Goal: Information Seeking & Learning: Learn about a topic

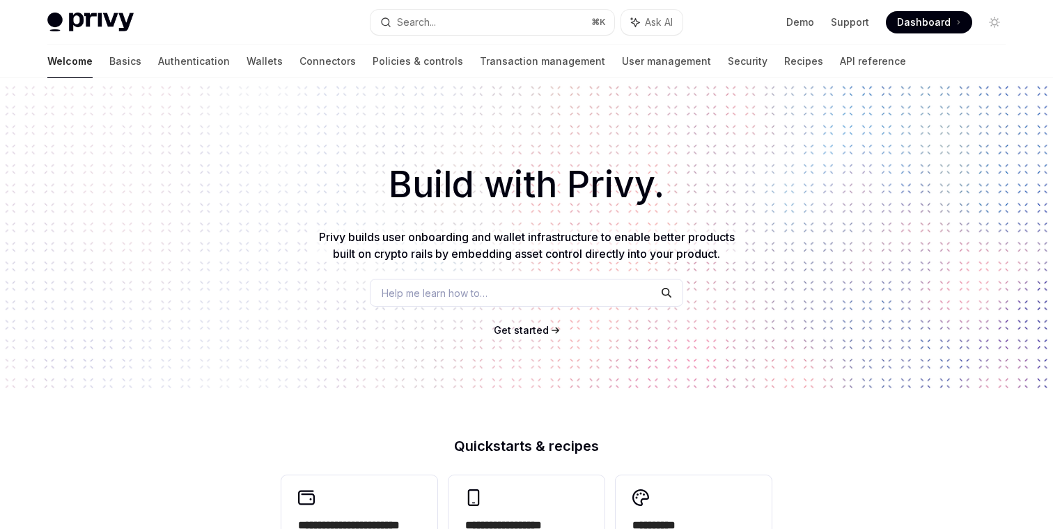
click at [408, 289] on span "Help me learn how to…" at bounding box center [435, 293] width 106 height 15
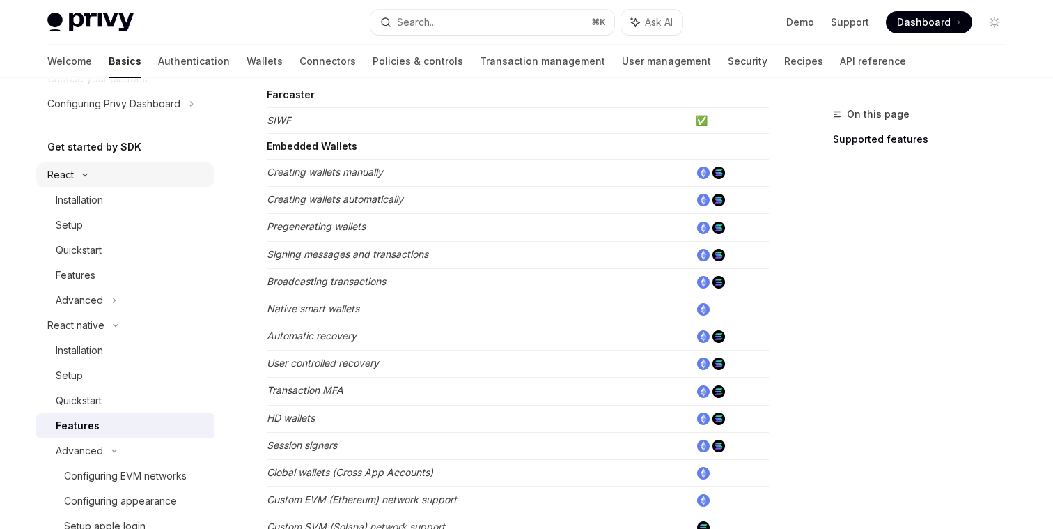
scroll to position [99, 0]
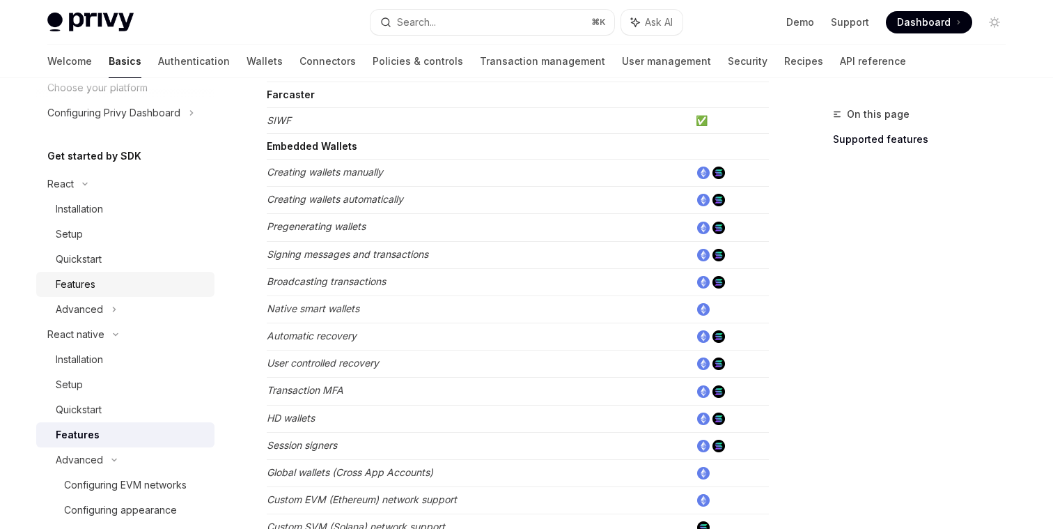
click at [114, 283] on div "Features" at bounding box center [131, 284] width 150 height 17
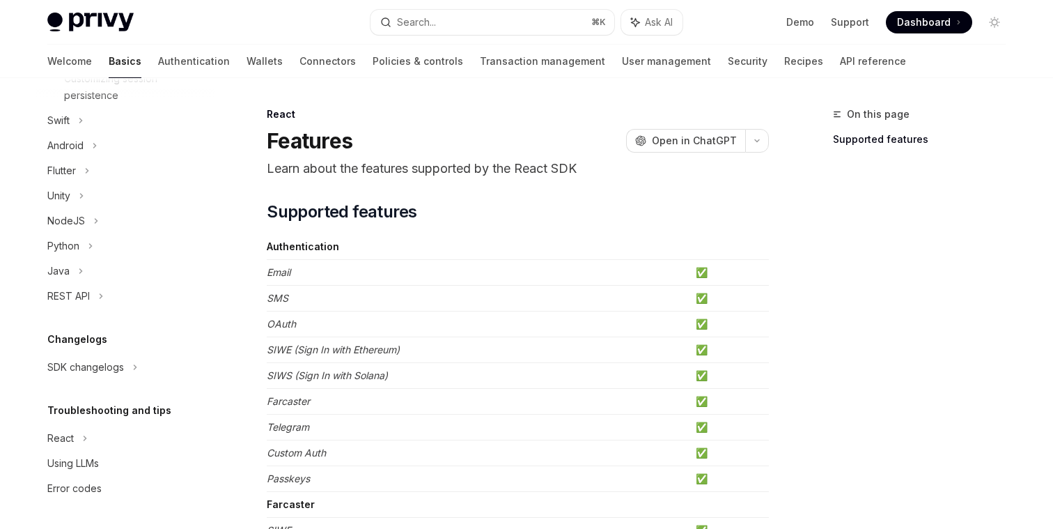
scroll to position [16, 0]
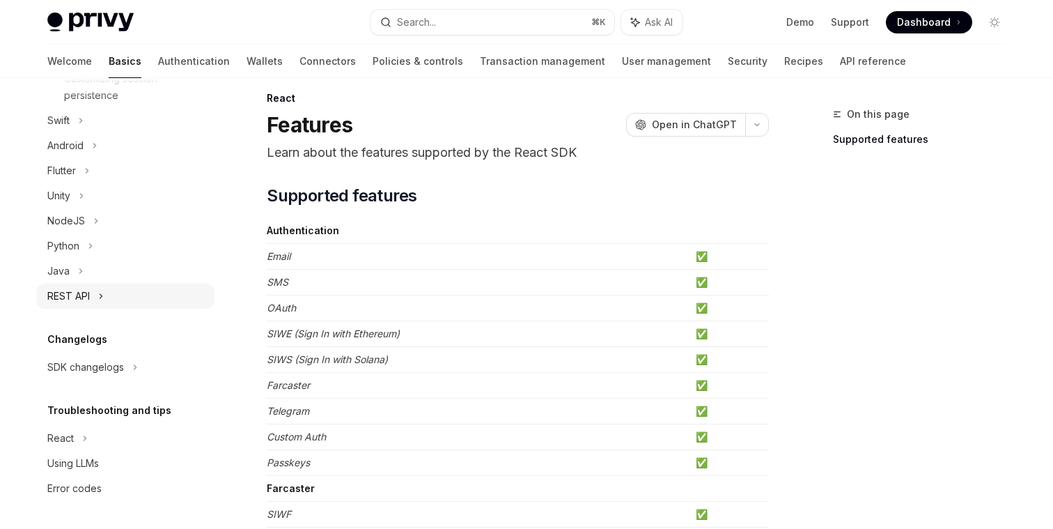
click at [111, 297] on div "REST API" at bounding box center [125, 295] width 178 height 25
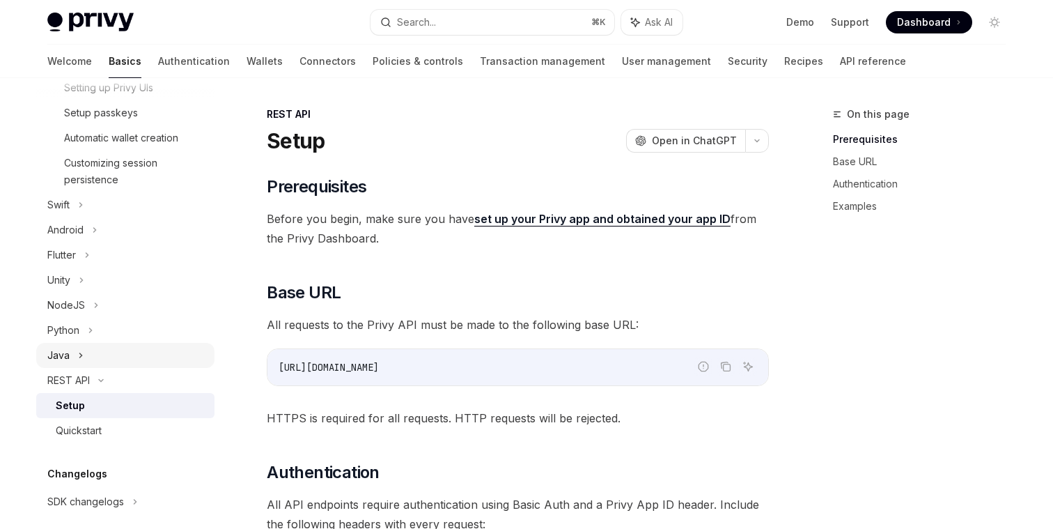
scroll to position [575, 0]
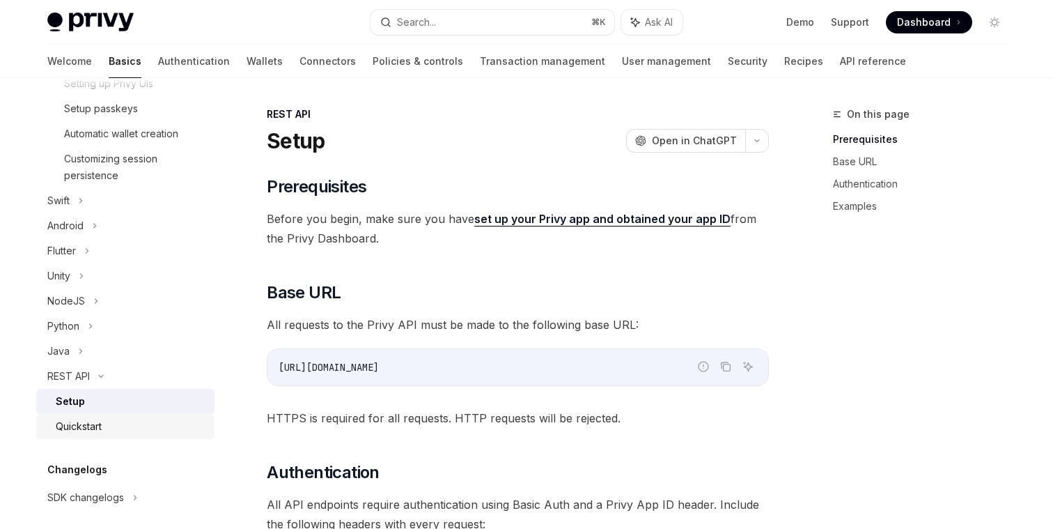
click at [106, 422] on div "Quickstart" at bounding box center [131, 426] width 150 height 17
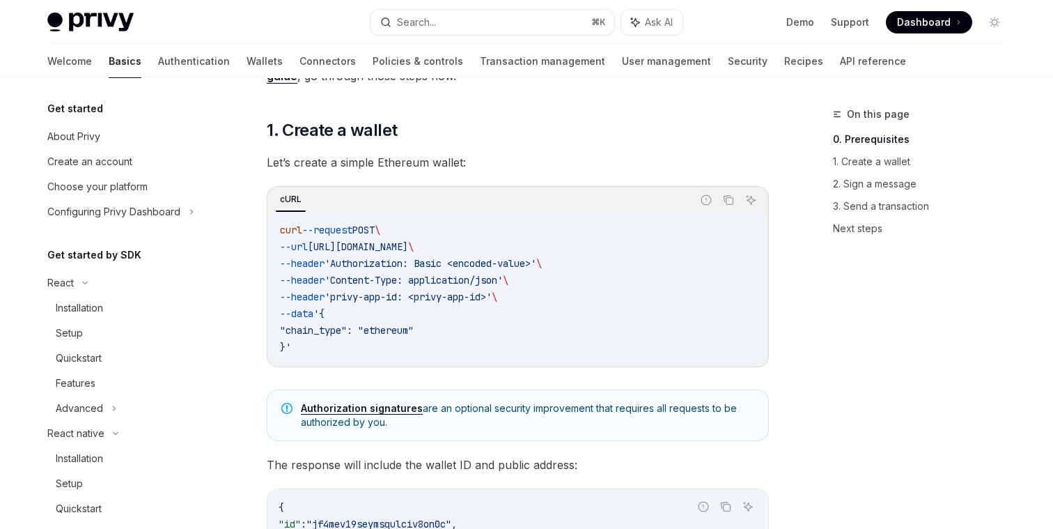
scroll to position [164, 0]
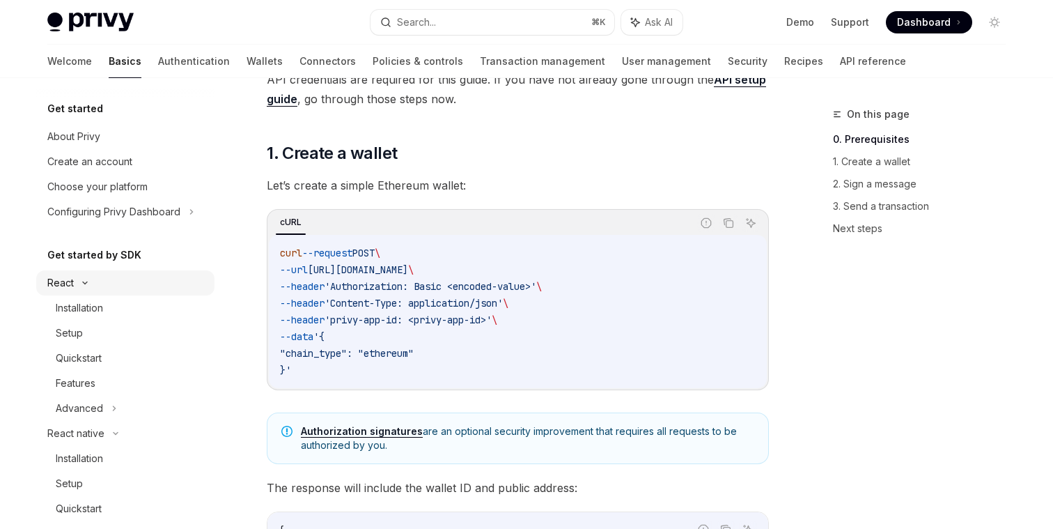
click at [88, 283] on icon at bounding box center [85, 283] width 17 height 6
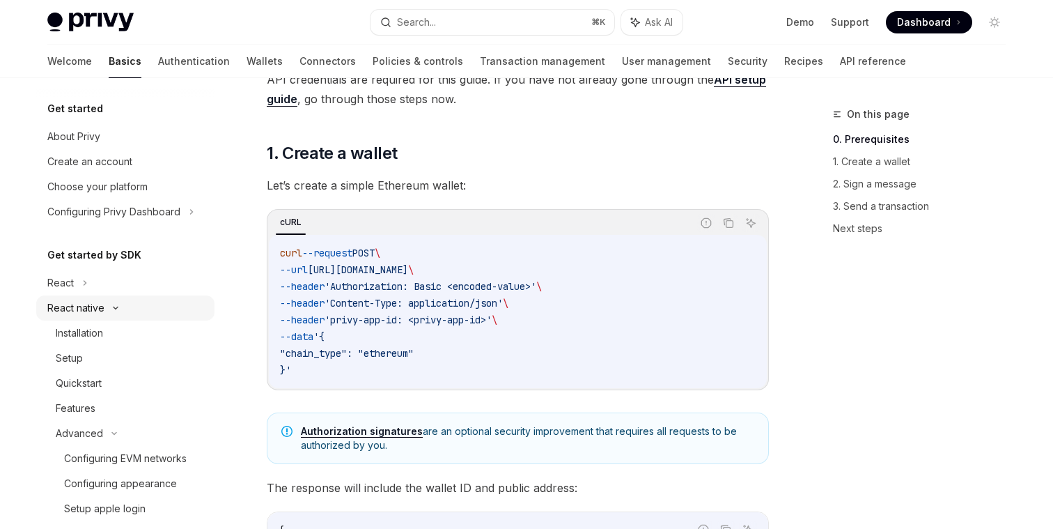
click at [102, 299] on div "React native" at bounding box center [125, 307] width 178 height 25
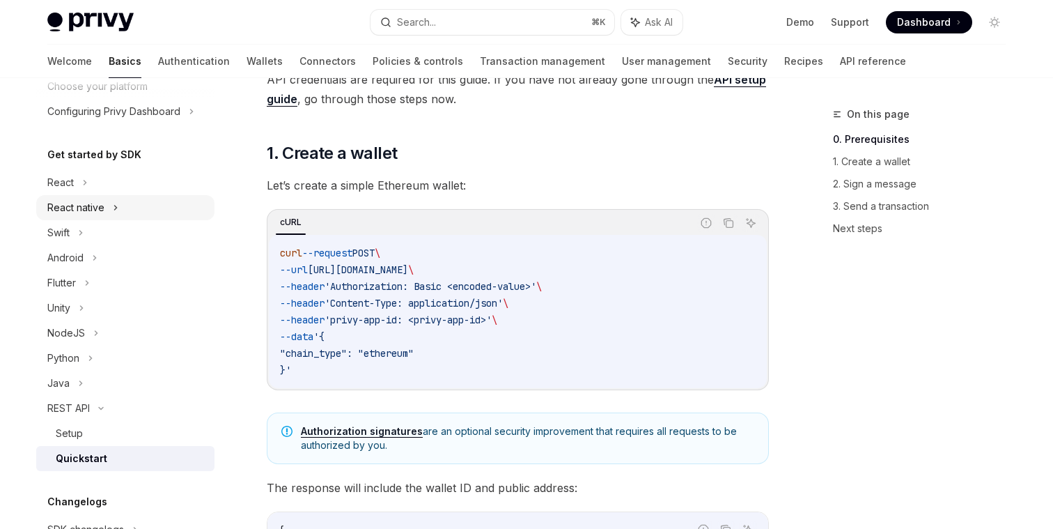
scroll to position [99, 0]
click at [98, 409] on icon at bounding box center [101, 410] width 17 height 6
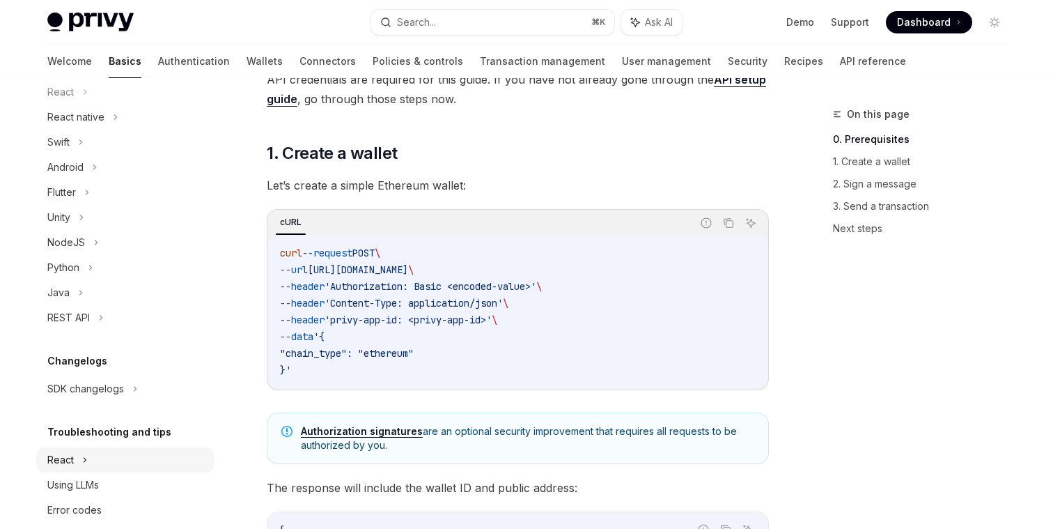
scroll to position [161, 0]
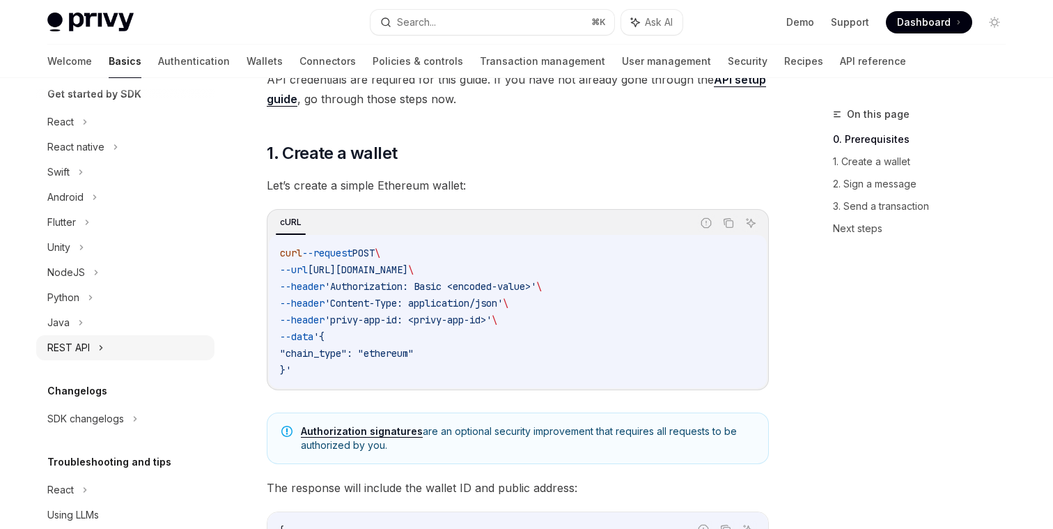
click at [103, 346] on icon at bounding box center [101, 347] width 6 height 17
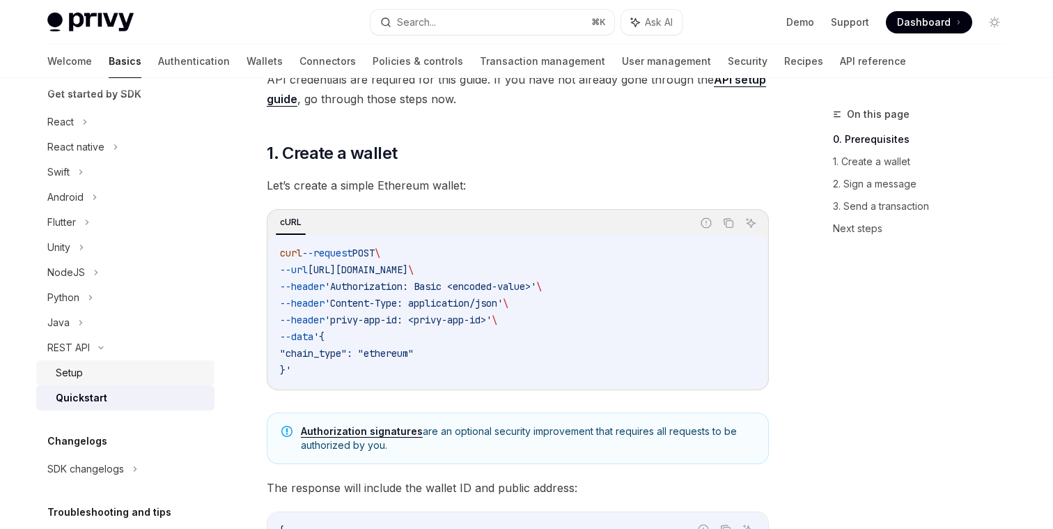
click at [84, 373] on div "Setup" at bounding box center [131, 372] width 150 height 17
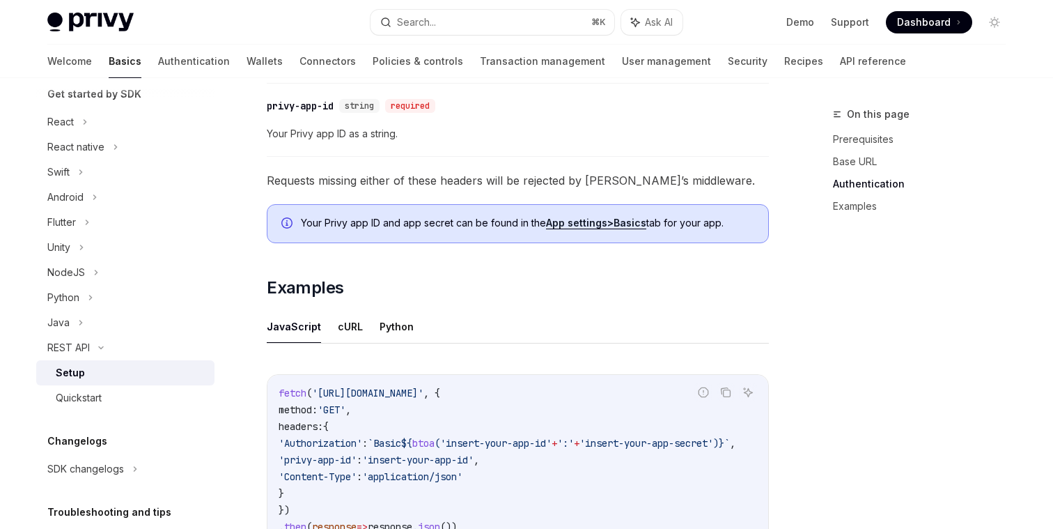
scroll to position [533, 0]
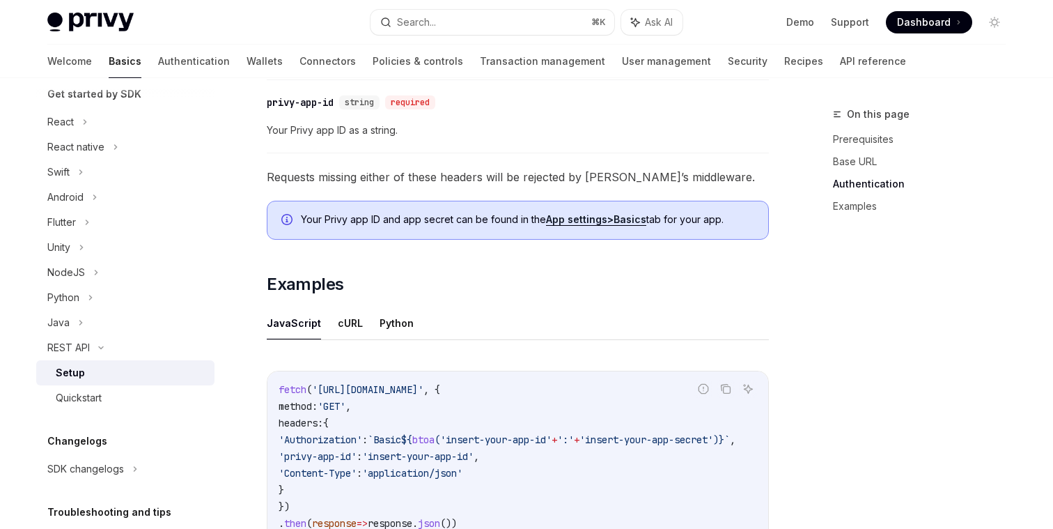
click at [501, 221] on span "Your Privy app ID and app secret can be found in the App settings > Basics tab …" at bounding box center [527, 219] width 453 height 14
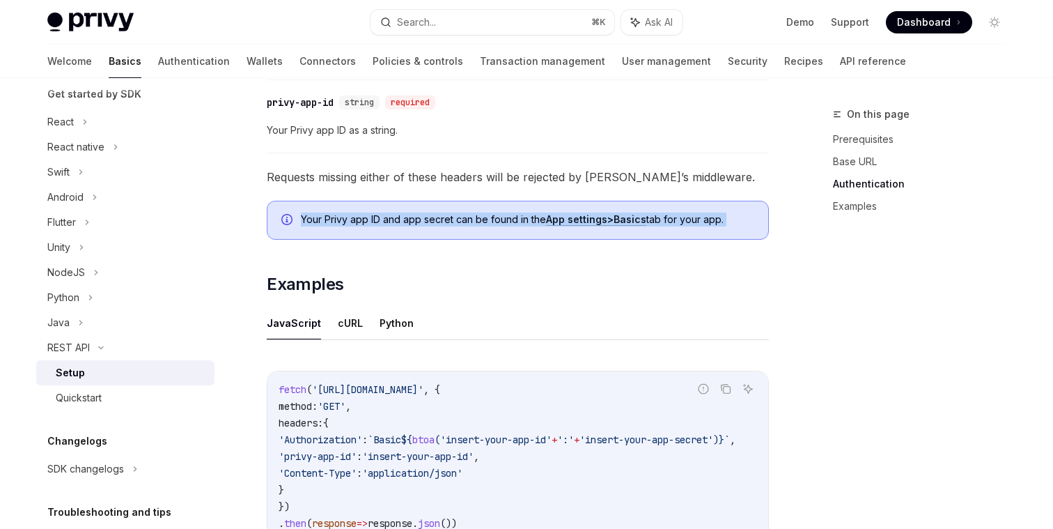
click at [501, 221] on span "Your Privy app ID and app secret can be found in the App settings > Basics tab …" at bounding box center [527, 219] width 453 height 14
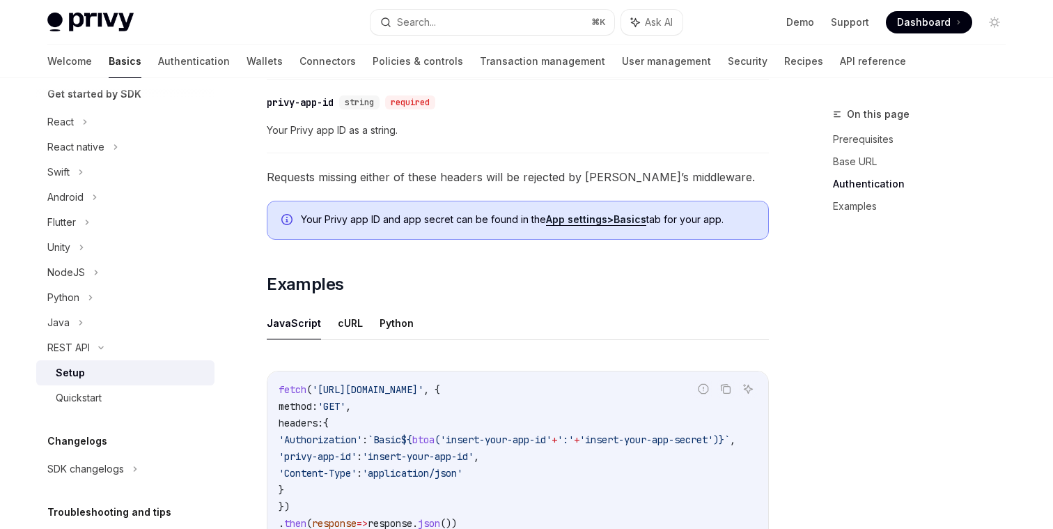
click at [488, 224] on span "Your Privy app ID and app secret can be found in the App settings > Basics tab …" at bounding box center [527, 219] width 453 height 14
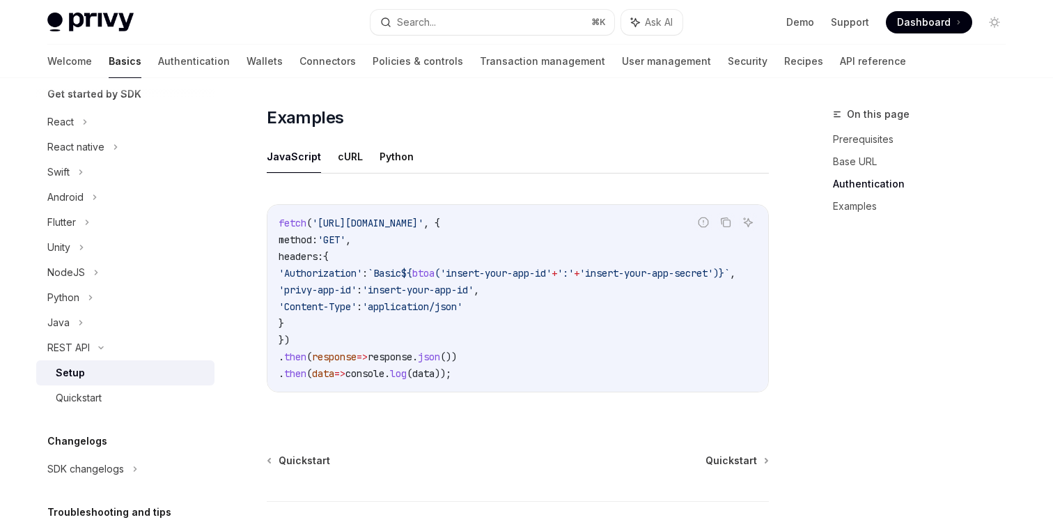
scroll to position [726, 0]
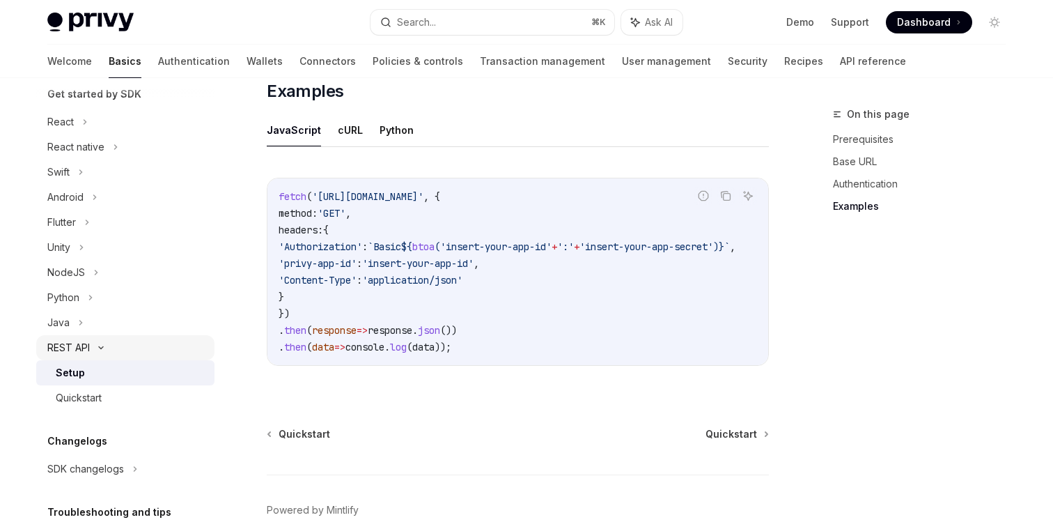
click at [97, 352] on div "REST API" at bounding box center [125, 347] width 178 height 25
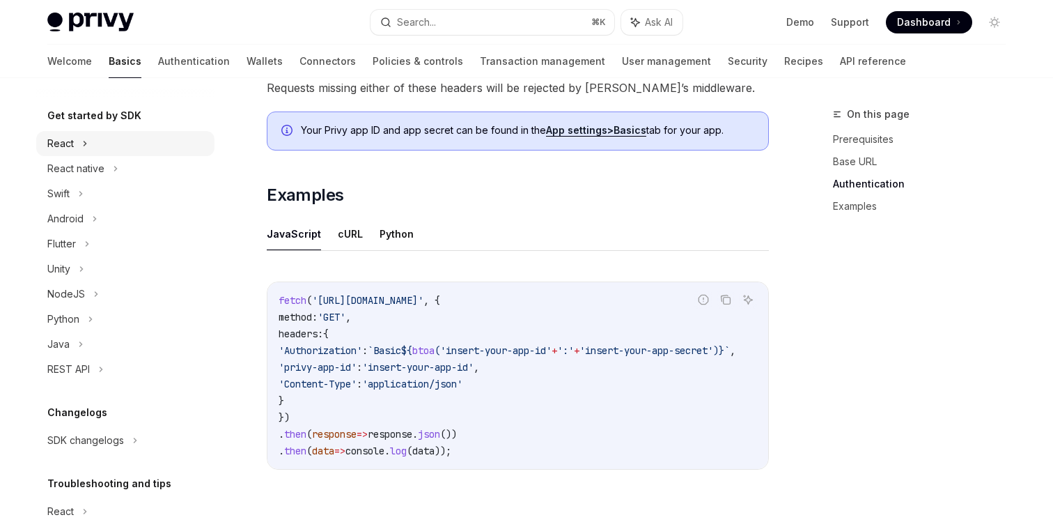
scroll to position [157, 0]
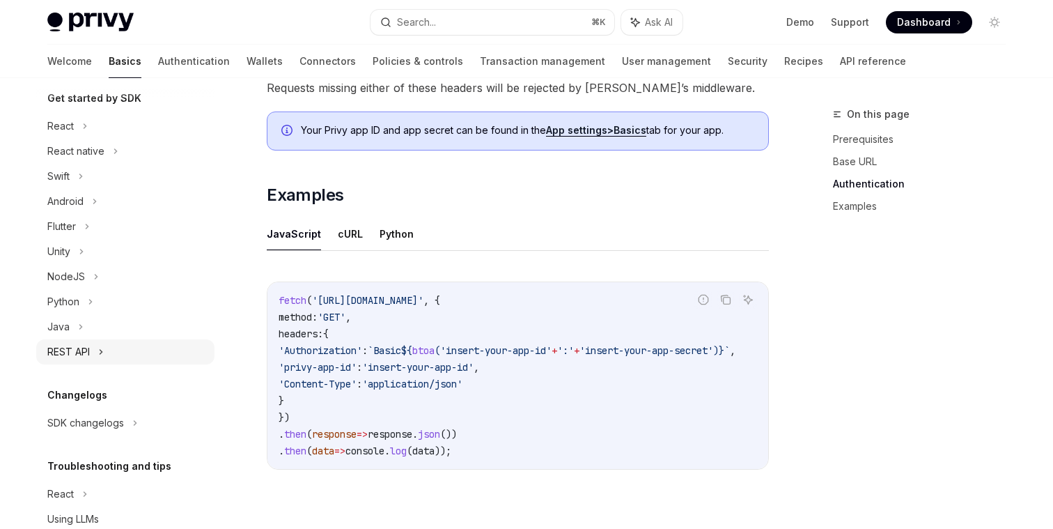
click at [102, 360] on div "REST API" at bounding box center [125, 351] width 178 height 25
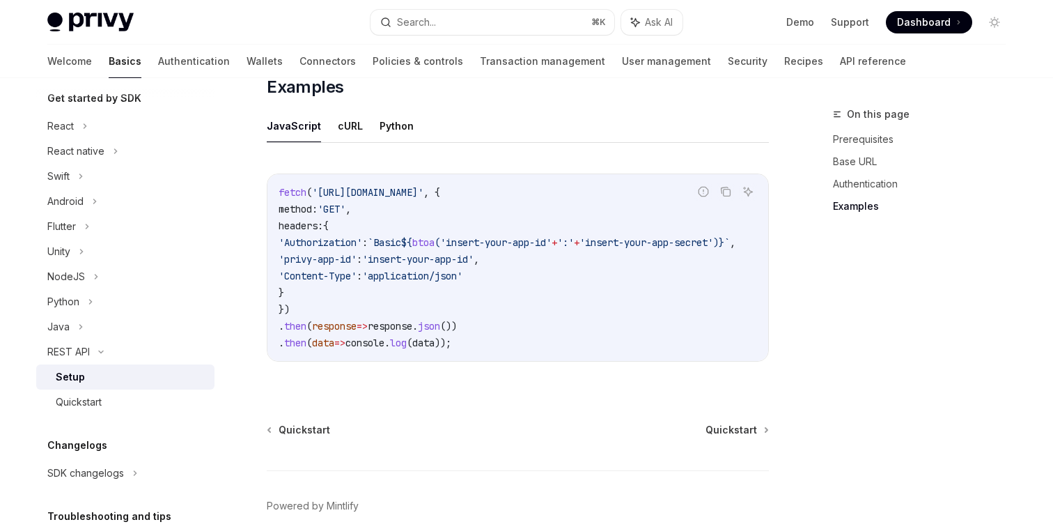
scroll to position [744, 0]
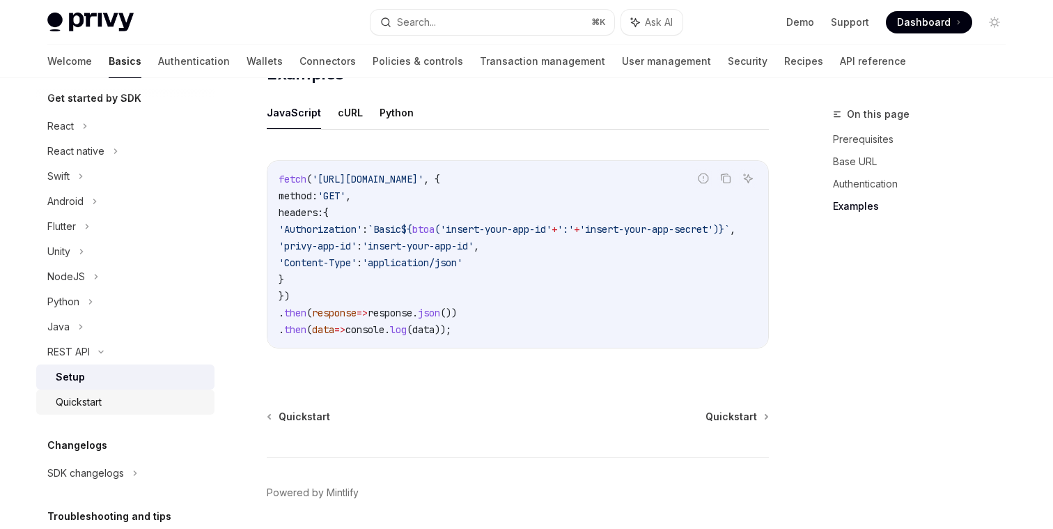
click at [139, 398] on div "Quickstart" at bounding box center [131, 401] width 150 height 17
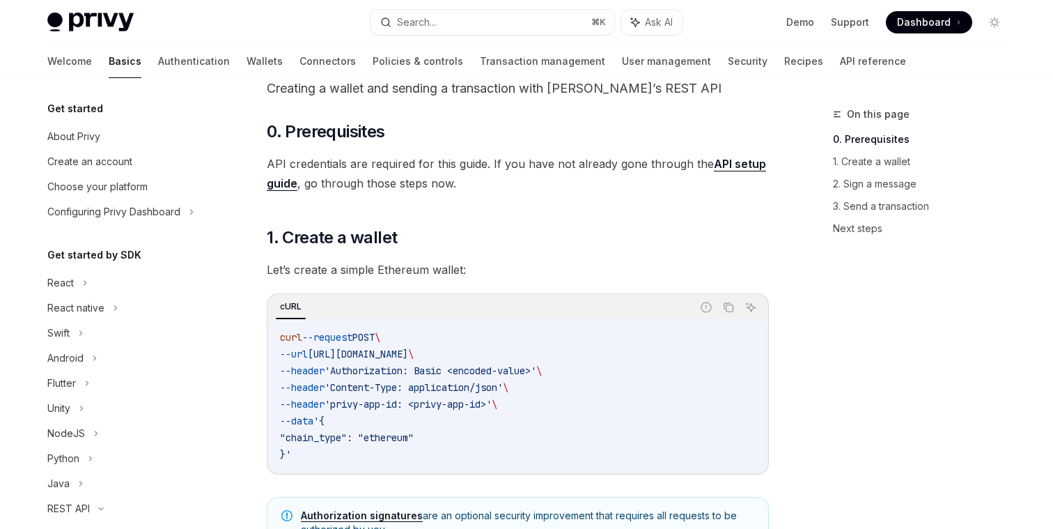
scroll to position [86, 0]
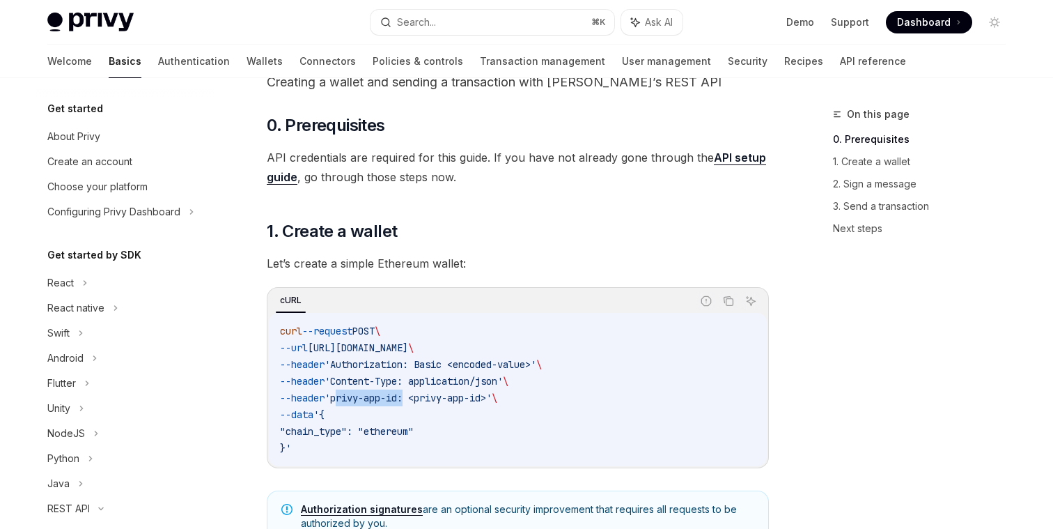
drag, startPoint x: 350, startPoint y: 393, endPoint x: 419, endPoint y: 403, distance: 68.9
click at [419, 403] on span "'privy-app-id: <privy-app-id>'" at bounding box center [408, 397] width 167 height 13
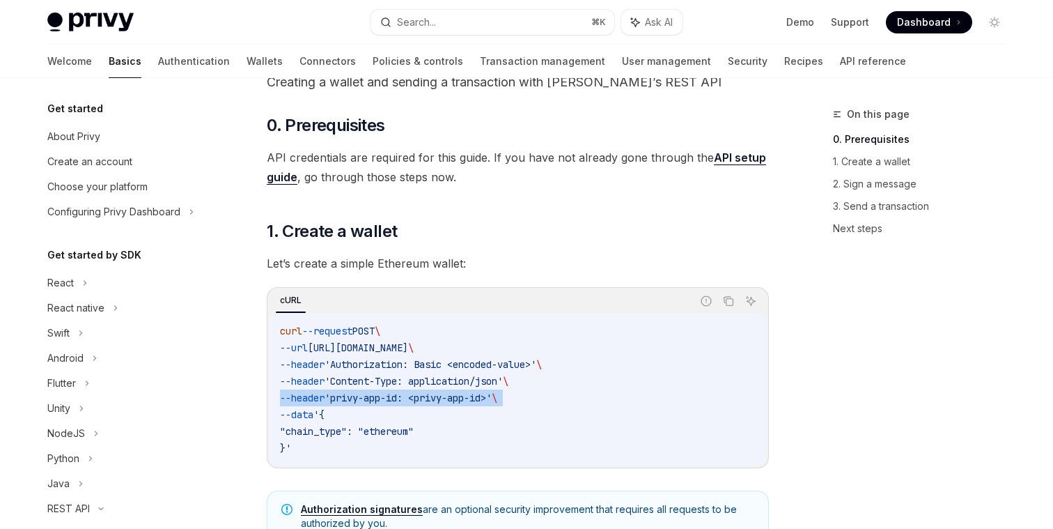
scroll to position [31, 0]
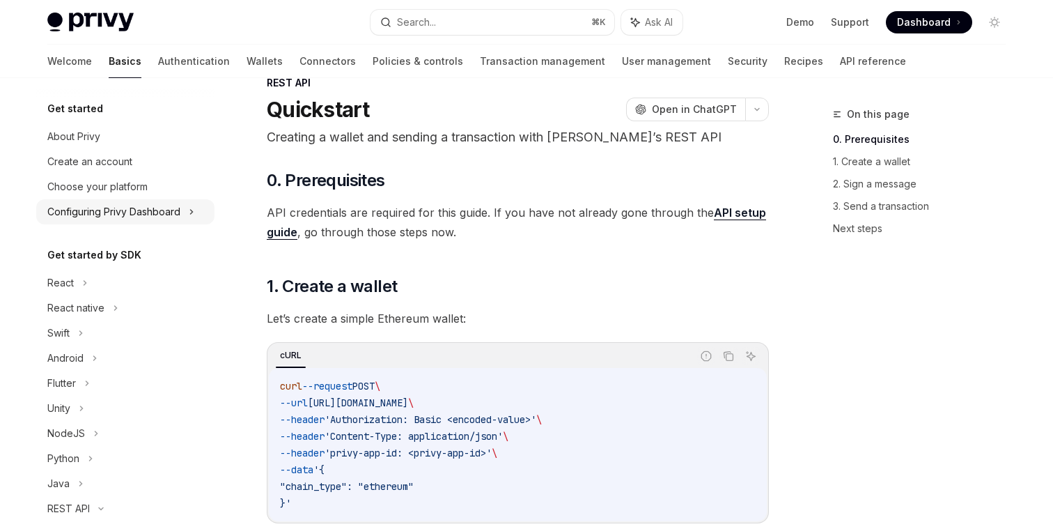
click at [142, 214] on div "Configuring Privy Dashboard" at bounding box center [113, 211] width 133 height 17
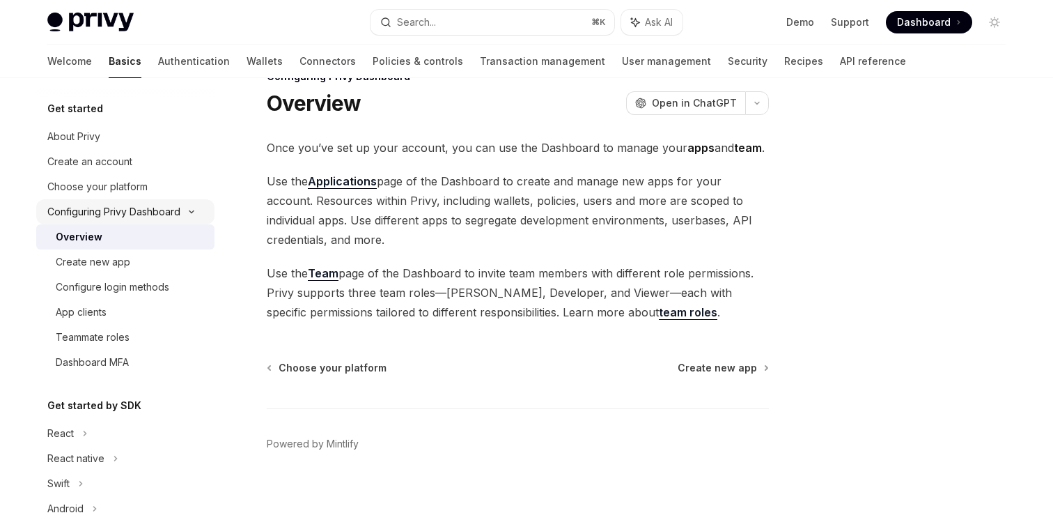
click at [187, 216] on div "Configuring Privy Dashboard" at bounding box center [125, 211] width 178 height 25
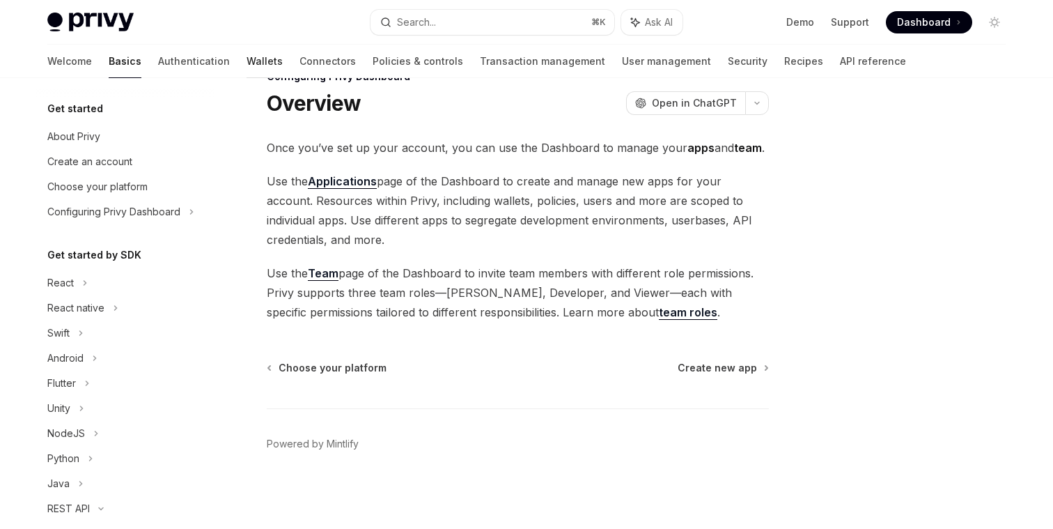
click at [247, 60] on link "Wallets" at bounding box center [265, 61] width 36 height 33
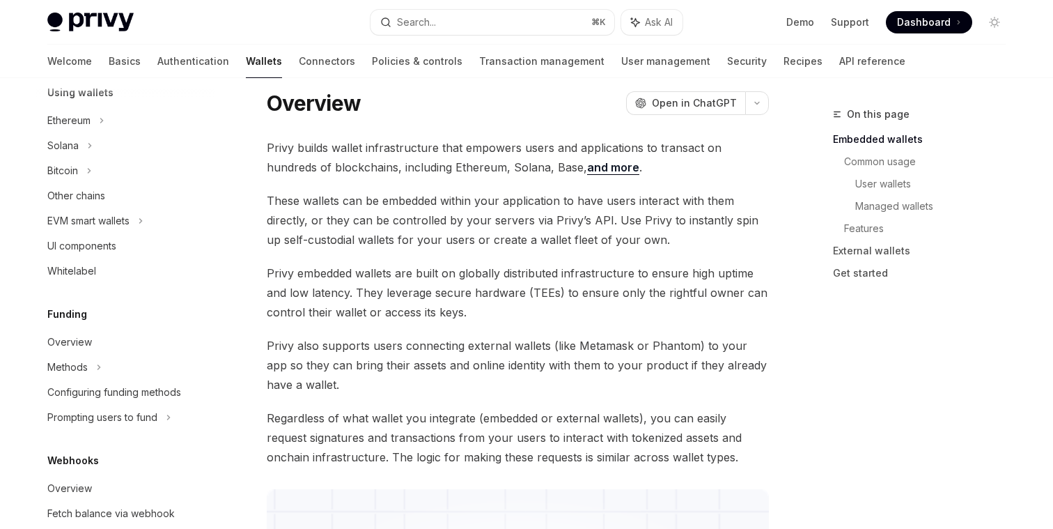
scroll to position [352, 0]
click at [424, 18] on div "Search..." at bounding box center [416, 22] width 39 height 17
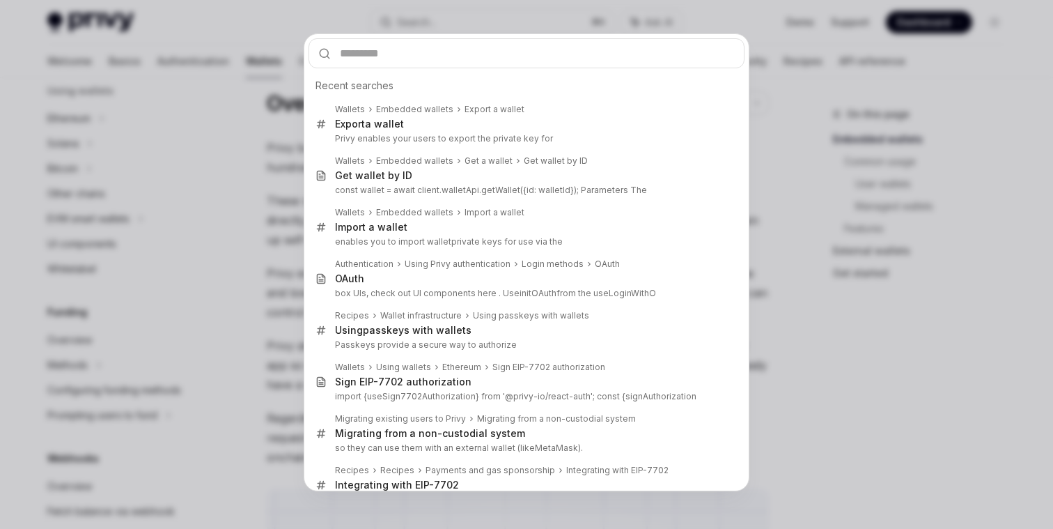
click at [203, 153] on div "Recent searches Wallets Embedded wallets Export a wallet Export a wallet Privy …" at bounding box center [526, 264] width 1053 height 529
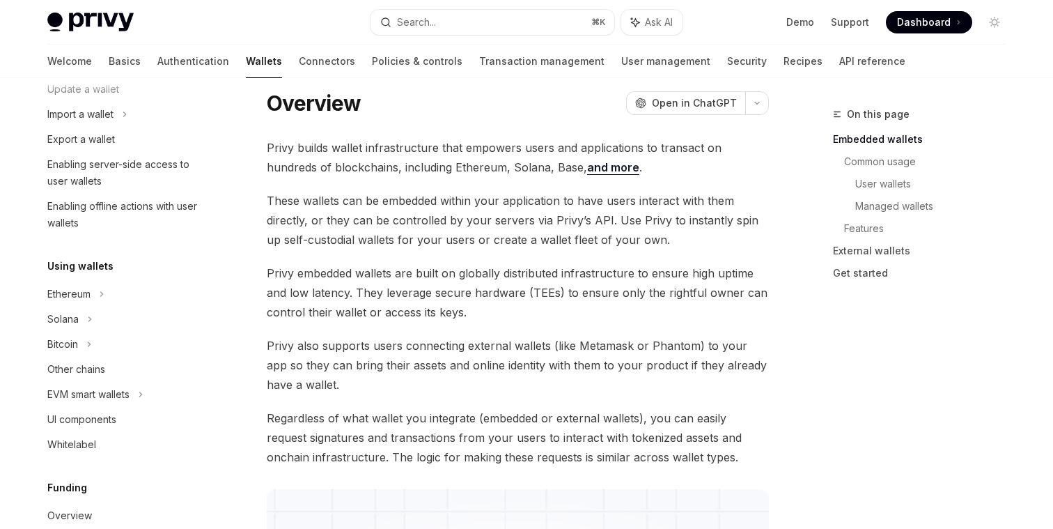
scroll to position [0, 0]
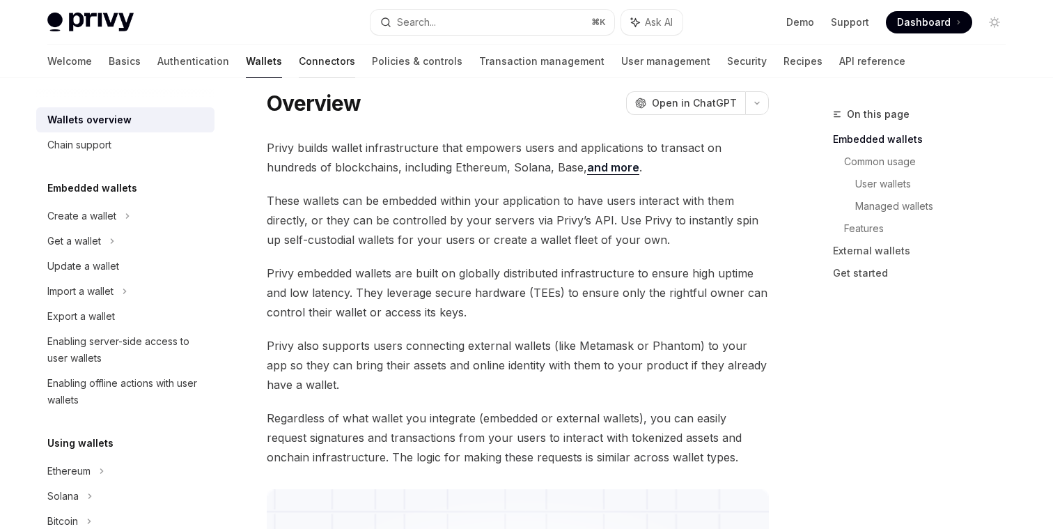
click at [299, 66] on link "Connectors" at bounding box center [327, 61] width 56 height 33
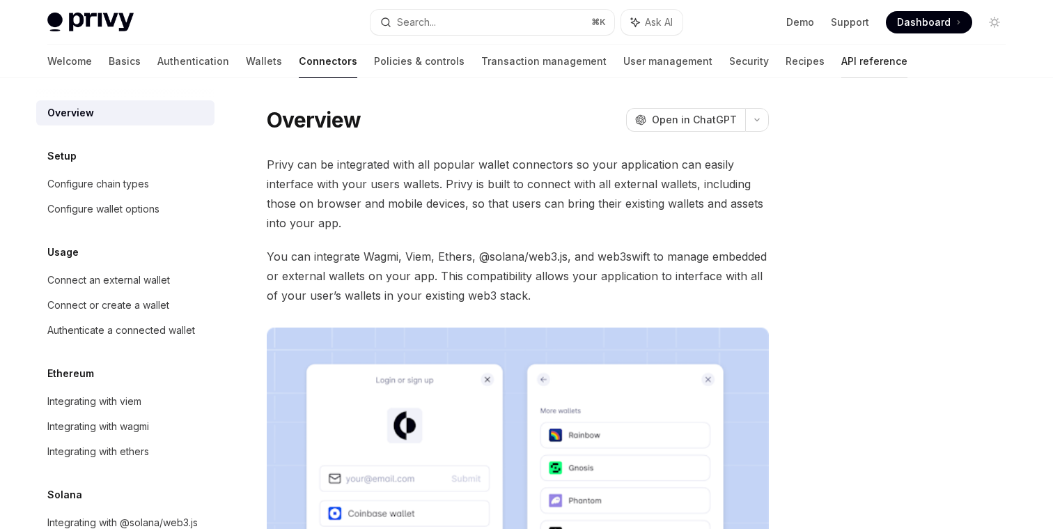
click at [841, 58] on link "API reference" at bounding box center [874, 61] width 66 height 33
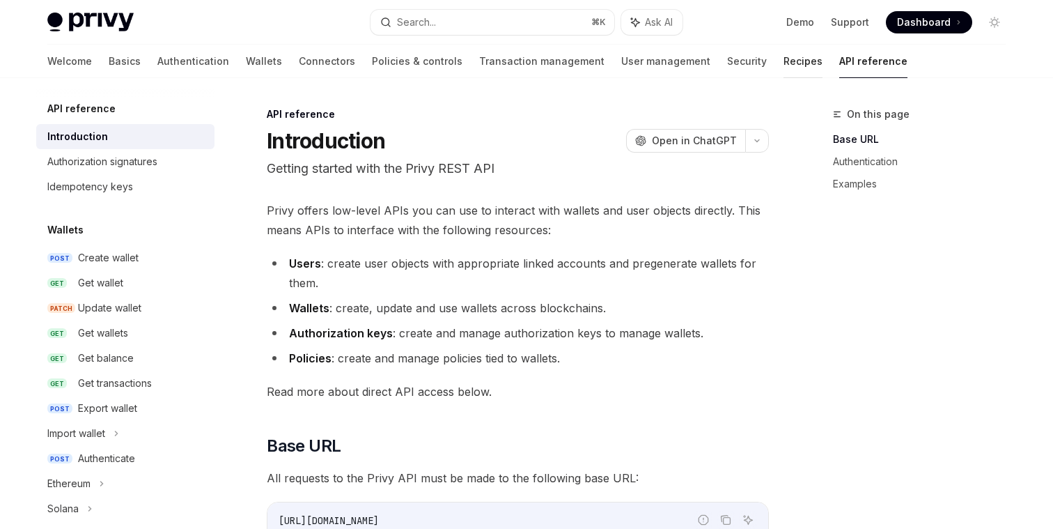
click at [783, 62] on link "Recipes" at bounding box center [802, 61] width 39 height 33
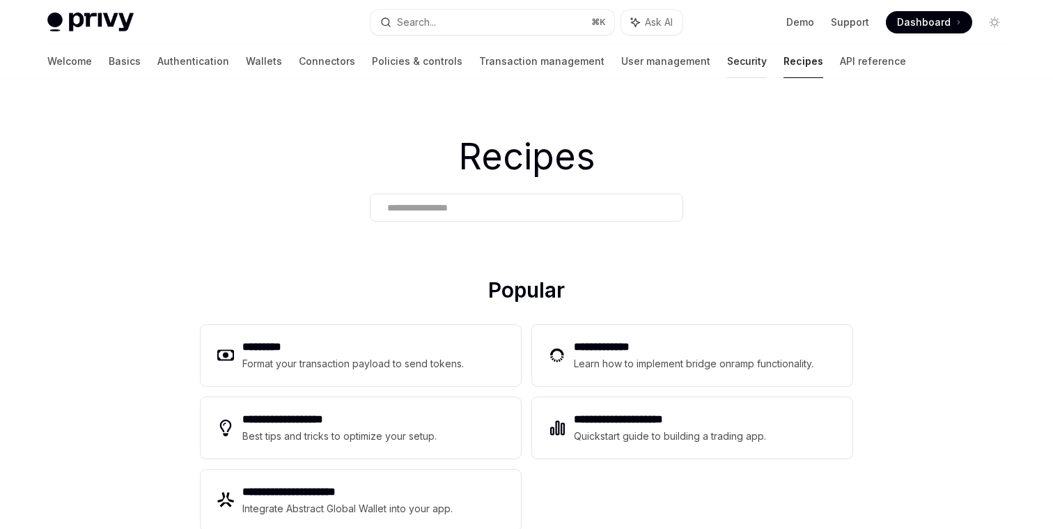
click at [727, 66] on link "Security" at bounding box center [747, 61] width 40 height 33
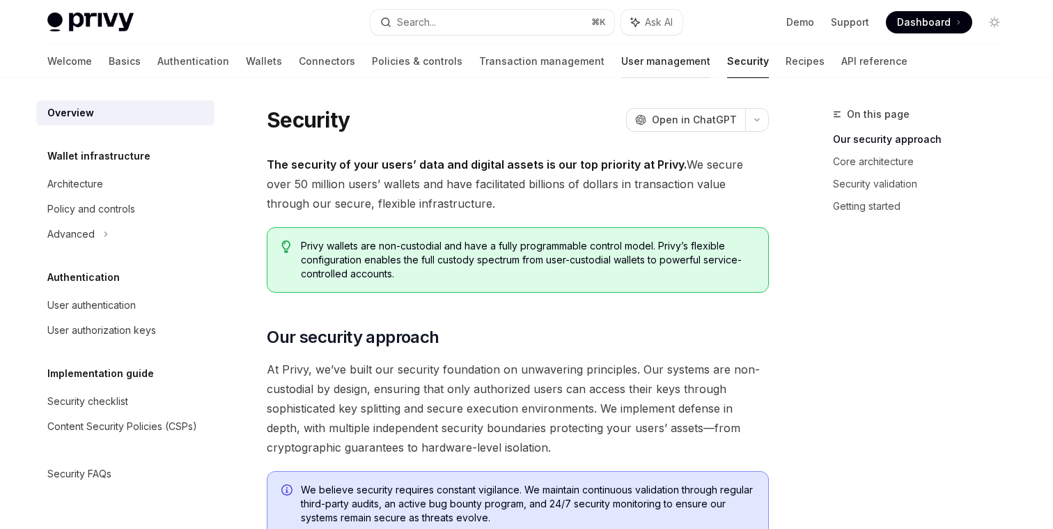
click at [621, 64] on link "User management" at bounding box center [665, 61] width 89 height 33
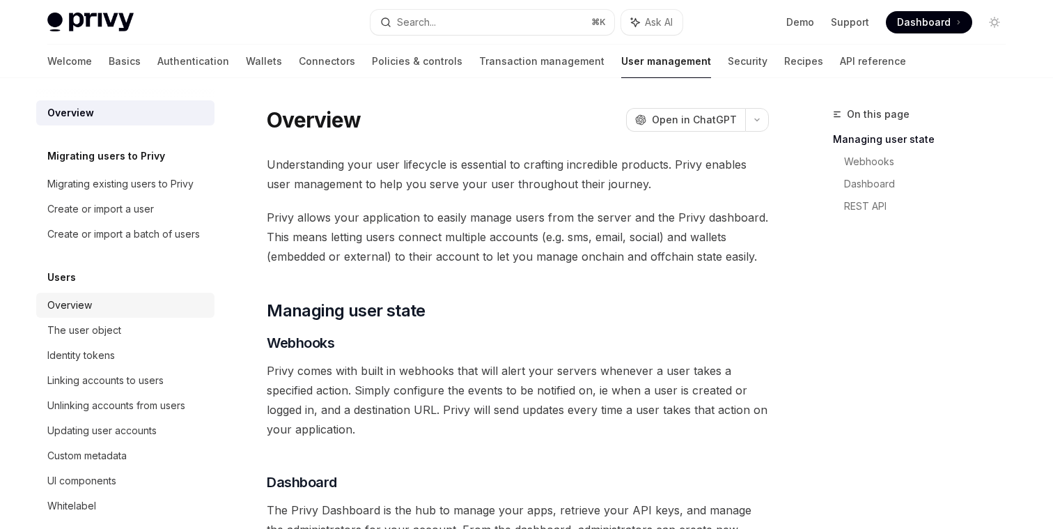
scroll to position [260, 0]
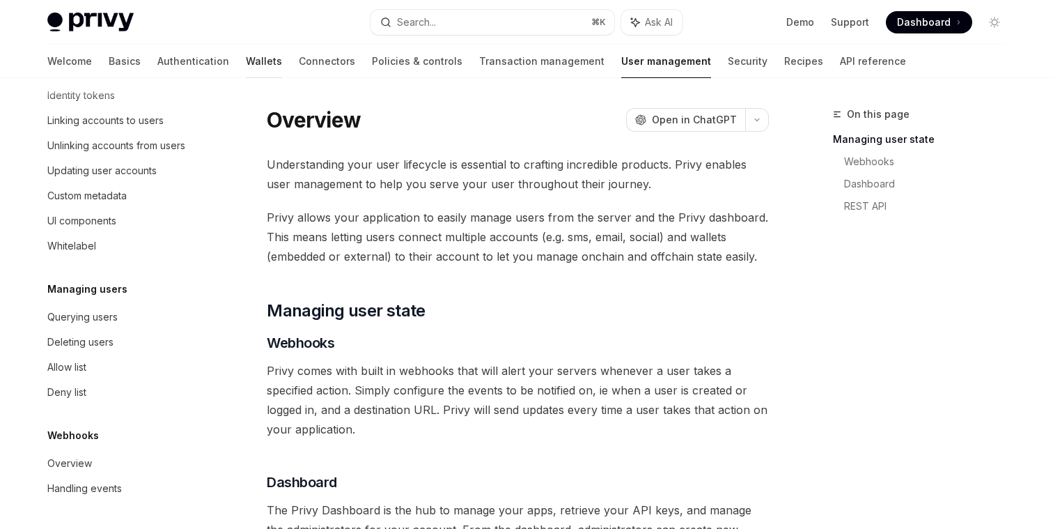
click at [246, 63] on link "Wallets" at bounding box center [264, 61] width 36 height 33
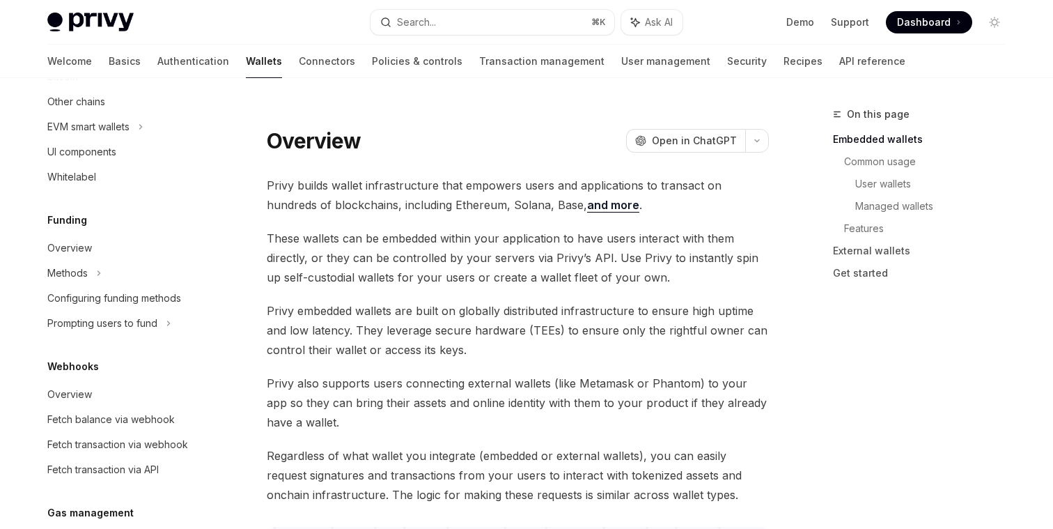
scroll to position [668, 0]
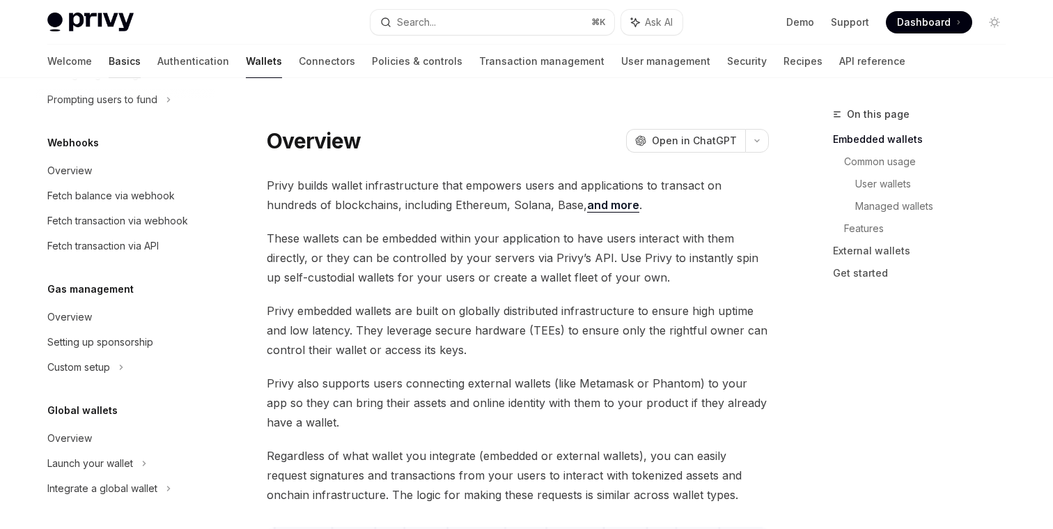
click at [109, 67] on link "Basics" at bounding box center [125, 61] width 32 height 33
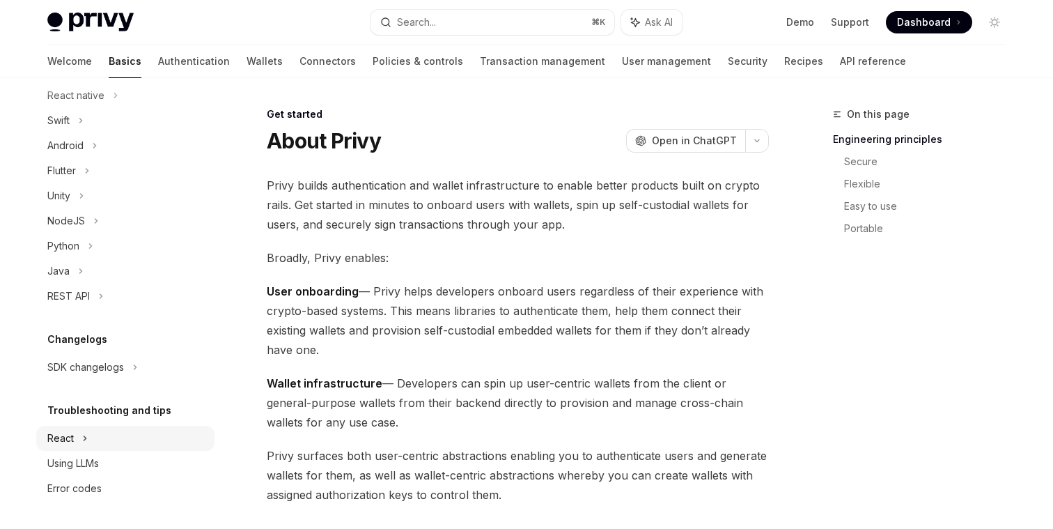
click at [87, 439] on icon at bounding box center [85, 438] width 6 height 17
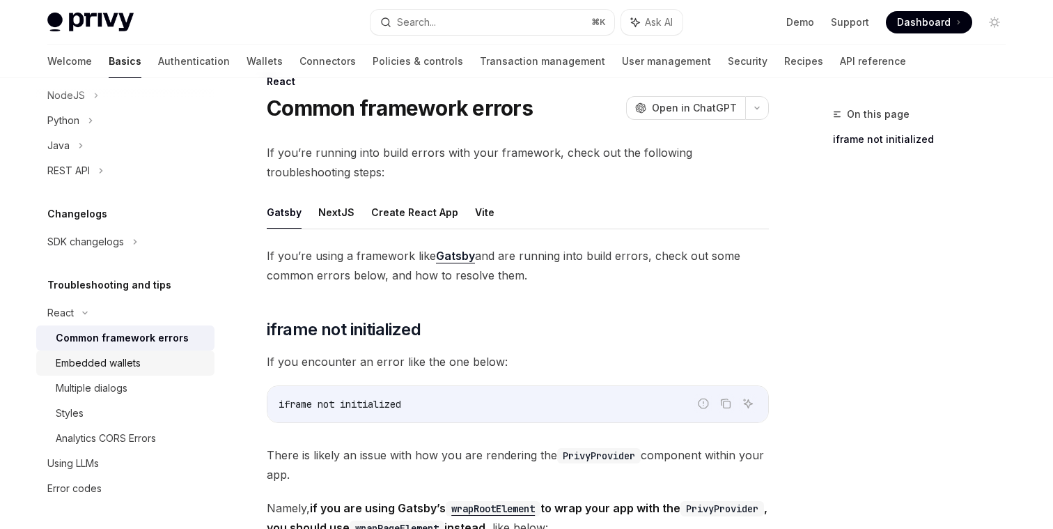
click at [120, 370] on div "Embedded wallets" at bounding box center [98, 362] width 85 height 17
type textarea "*"
